Goal: Find contact information: Find contact information

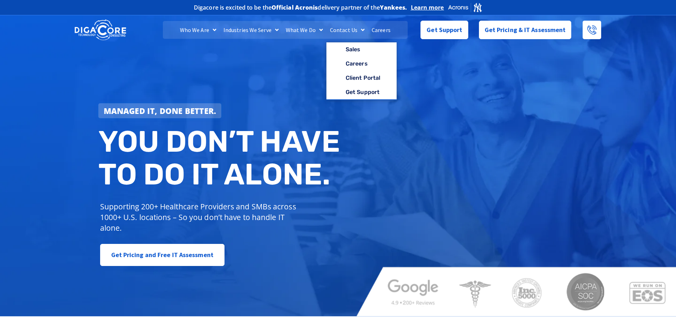
click at [342, 29] on link "Contact Us" at bounding box center [347, 30] width 42 height 18
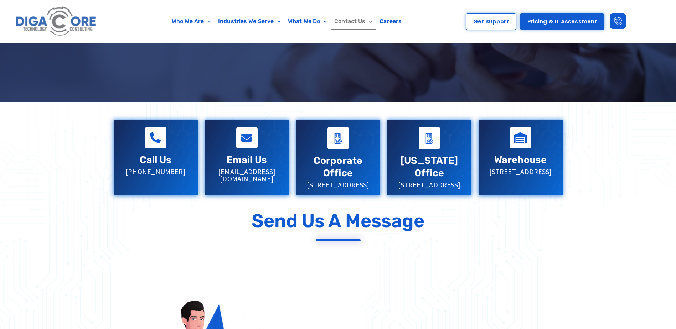
scroll to position [143, 0]
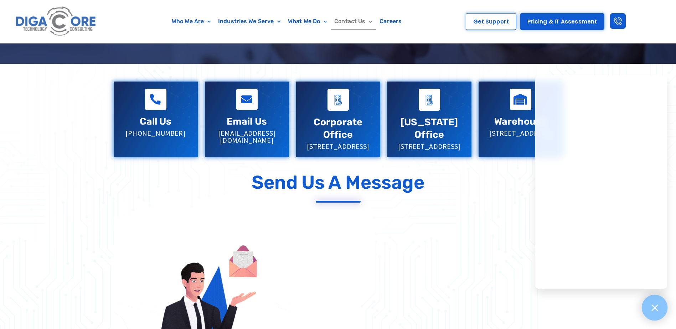
click at [654, 304] on icon at bounding box center [654, 307] width 9 height 9
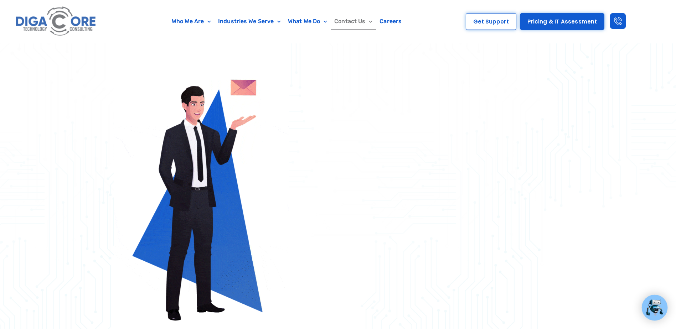
scroll to position [321, 0]
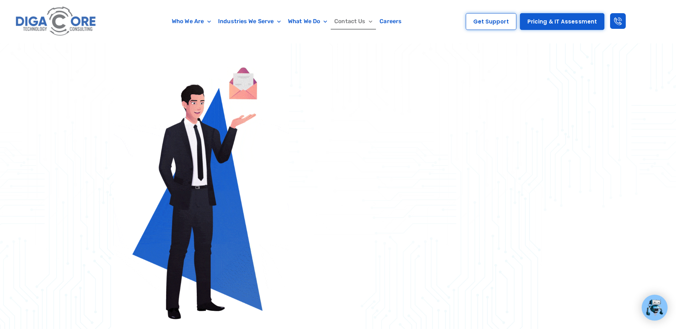
click at [588, 242] on div at bounding box center [338, 121] width 676 height 471
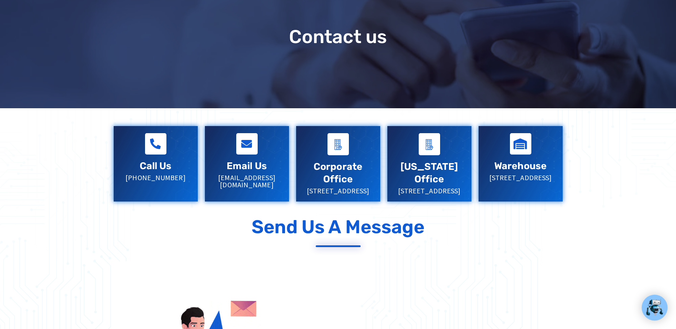
scroll to position [0, 0]
